Goal: Information Seeking & Learning: Get advice/opinions

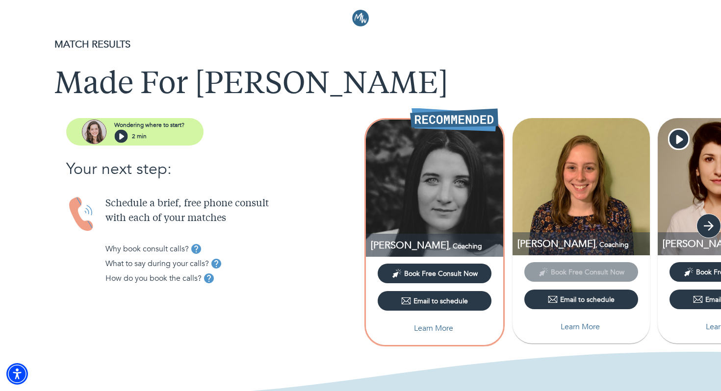
click at [713, 225] on icon "button" at bounding box center [708, 226] width 15 height 15
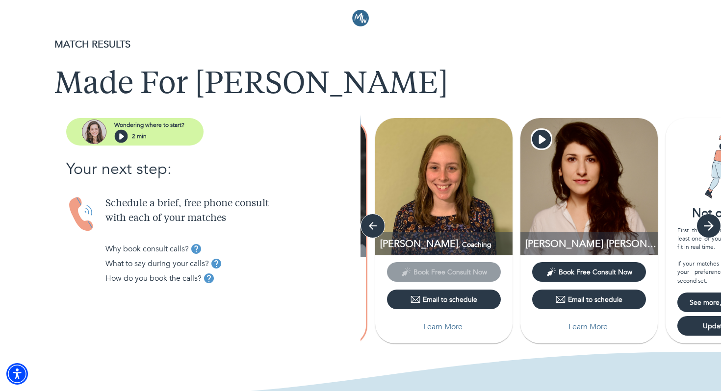
click at [713, 225] on icon "button" at bounding box center [708, 226] width 15 height 15
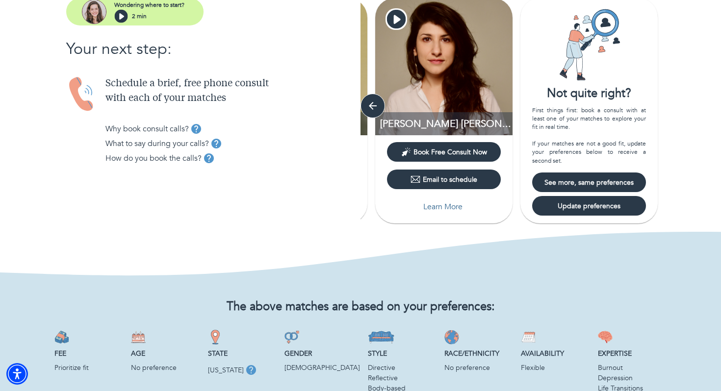
scroll to position [121, 0]
click at [374, 103] on icon "button" at bounding box center [372, 105] width 15 height 15
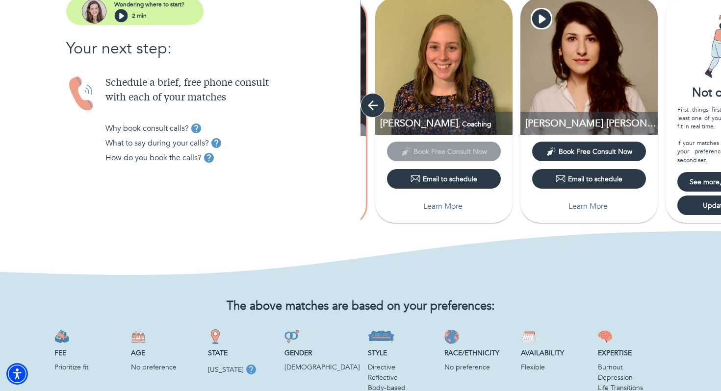
click at [374, 103] on icon "button" at bounding box center [372, 105] width 15 height 15
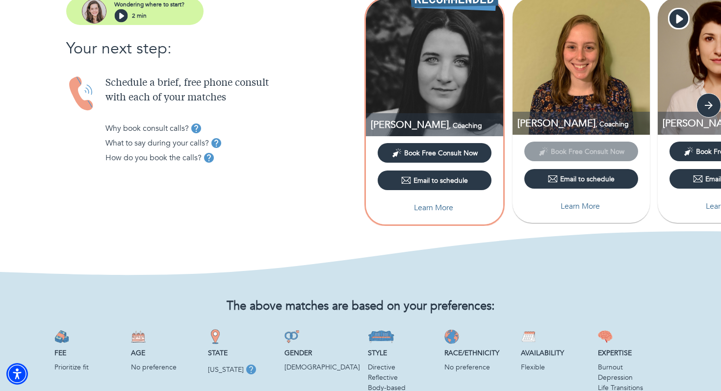
click at [443, 209] on p "Learn More" at bounding box center [433, 208] width 39 height 12
select select "2"
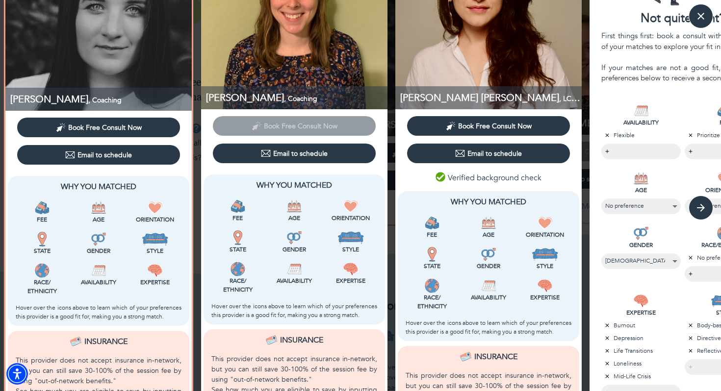
scroll to position [0, 0]
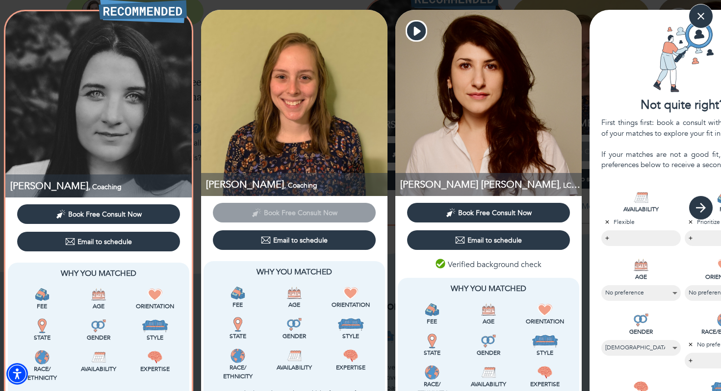
click at [704, 207] on icon "button" at bounding box center [701, 208] width 10 height 10
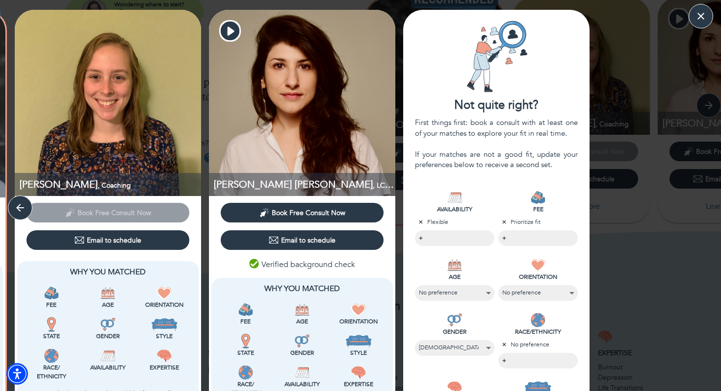
click at [527, 235] on body "MATCH RESULTS Made For Ash Wondering where to start? 2 min Your next step: Sche…" at bounding box center [360, 74] width 721 height 391
click at [526, 236] on li "$130 or less" at bounding box center [538, 238] width 79 height 14
click at [480, 183] on div at bounding box center [360, 195] width 721 height 391
click at [452, 235] on body "MATCH RESULTS Made For Ash Wondering where to start? 2 min Your next step: Sche…" at bounding box center [360, 74] width 721 height 391
click at [478, 182] on div at bounding box center [360, 195] width 721 height 391
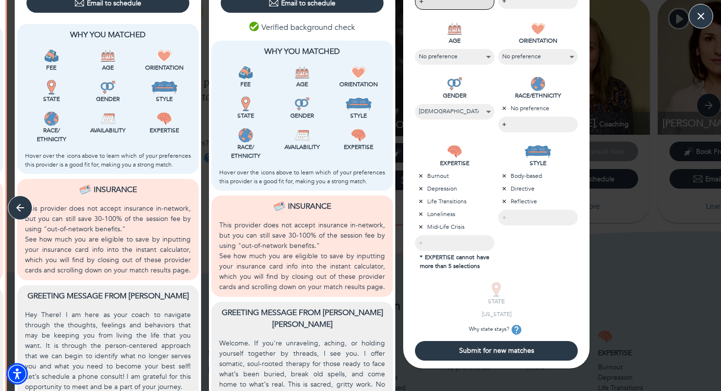
scroll to position [264, 0]
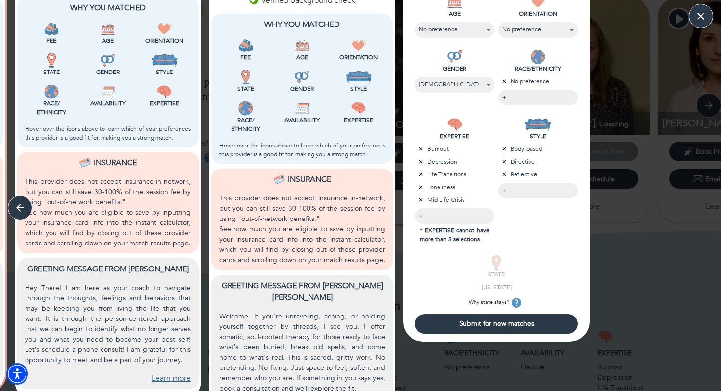
click at [477, 326] on span "Submit for new matches" at bounding box center [496, 323] width 155 height 9
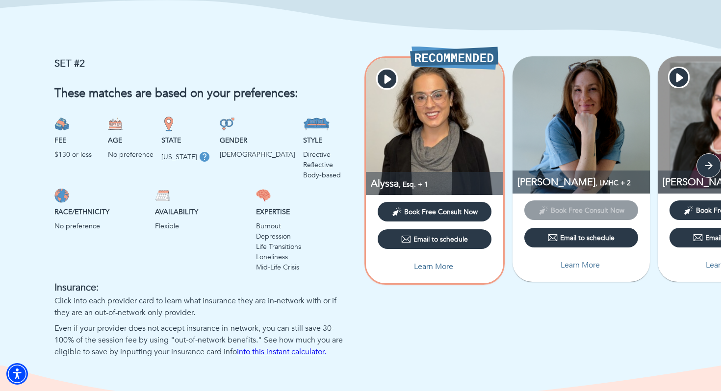
scroll to position [653, 0]
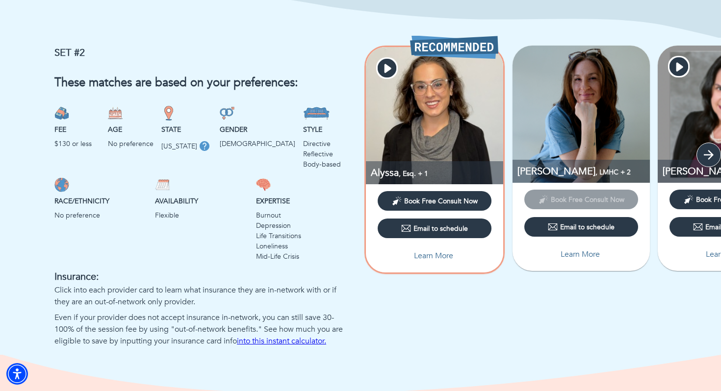
click at [711, 157] on icon "button" at bounding box center [708, 155] width 15 height 15
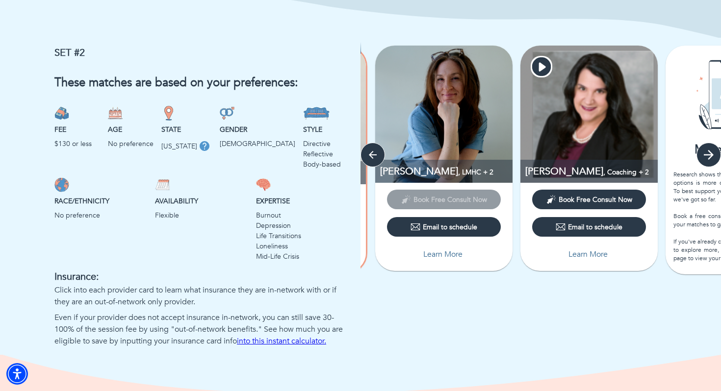
click at [711, 157] on icon "button" at bounding box center [708, 155] width 15 height 15
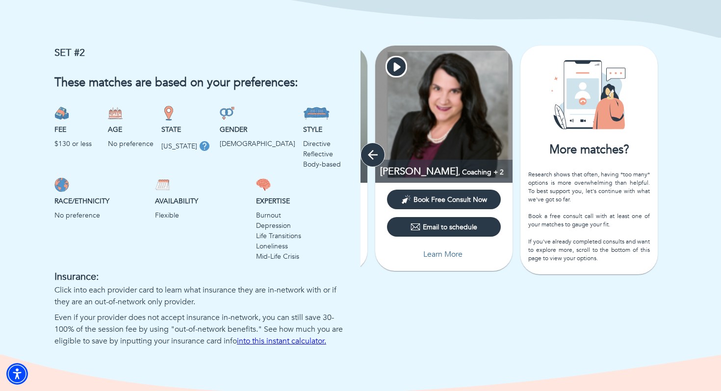
click at [373, 154] on icon "button" at bounding box center [373, 155] width 10 height 10
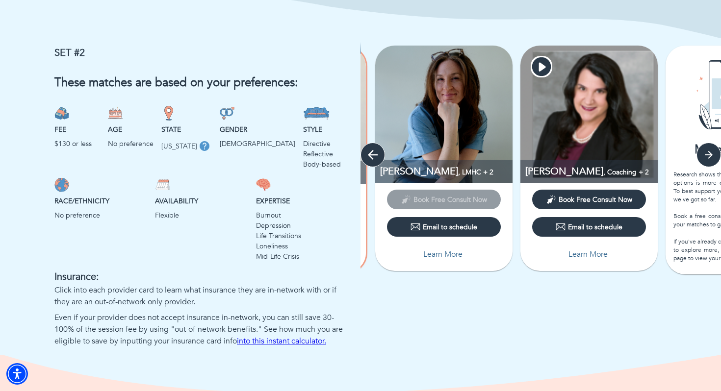
click at [373, 154] on icon "button" at bounding box center [373, 155] width 10 height 10
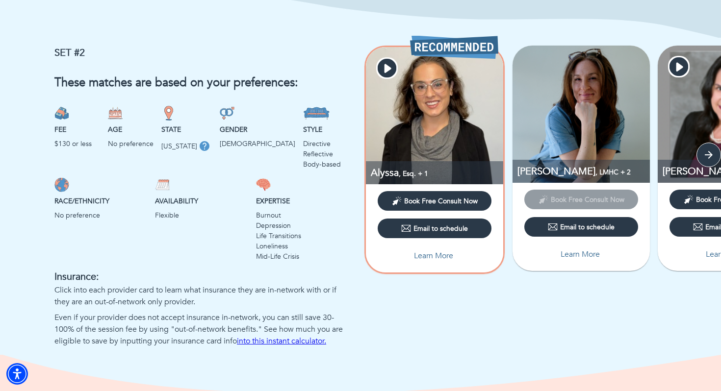
click at [423, 123] on img at bounding box center [434, 115] width 137 height 137
click at [429, 258] on p "Learn More" at bounding box center [433, 256] width 39 height 12
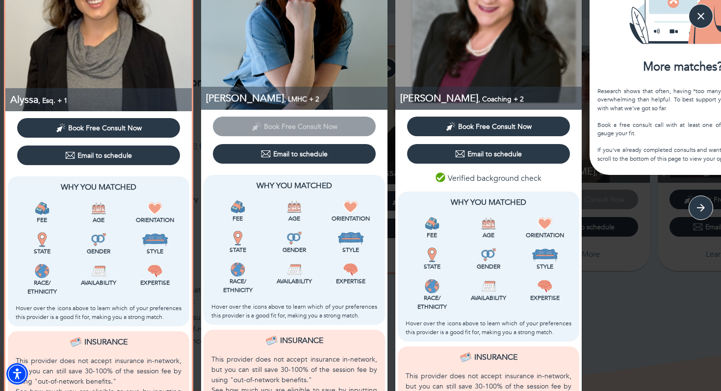
scroll to position [0, 0]
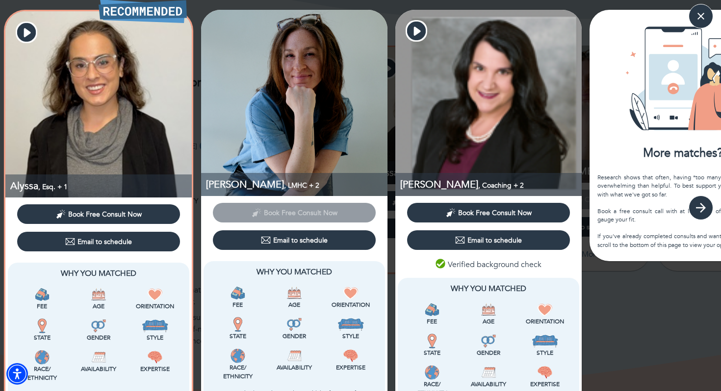
click at [701, 203] on icon "button" at bounding box center [701, 208] width 10 height 10
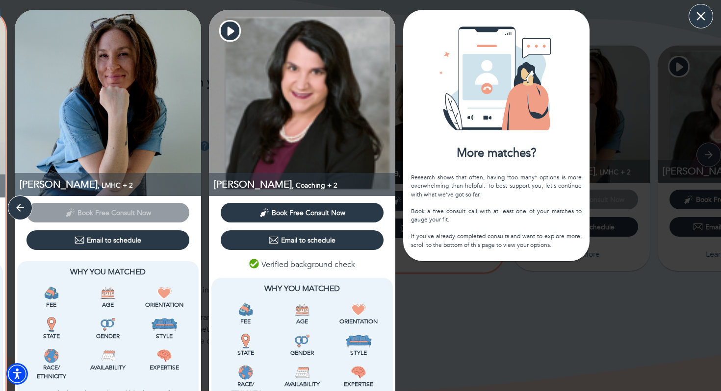
click at [698, 15] on icon "button" at bounding box center [700, 16] width 15 height 15
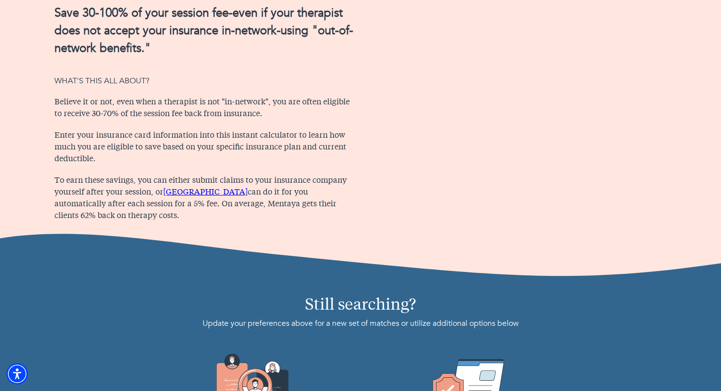
scroll to position [1095, 0]
